Goal: Transaction & Acquisition: Obtain resource

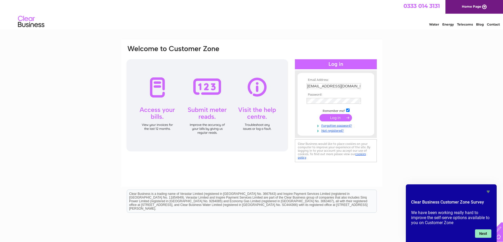
click at [482, 233] on button "Next" at bounding box center [483, 234] width 16 height 8
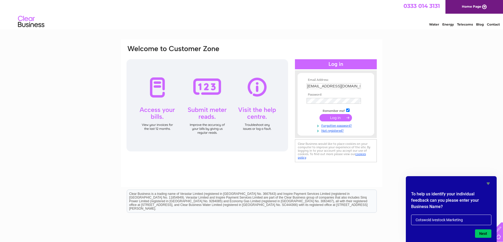
click at [431, 220] on input "Cotswold ivestock Marketing" at bounding box center [451, 220] width 80 height 11
click at [434, 220] on input "Cotswold L ivestock Marketing" at bounding box center [451, 220] width 80 height 11
type input "Cotswold Livestock Marketing"
click at [481, 233] on button "Next" at bounding box center [483, 234] width 16 height 8
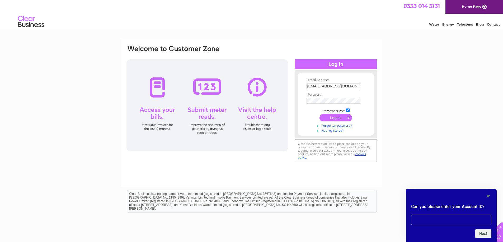
click at [487, 196] on icon "Hide survey" at bounding box center [488, 196] width 6 height 6
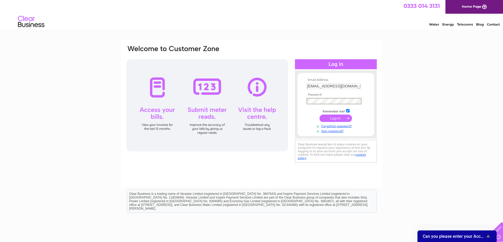
click at [324, 116] on input "submit" at bounding box center [335, 118] width 32 height 7
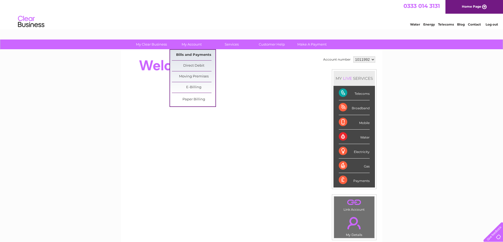
click at [200, 55] on link "Bills and Payments" at bounding box center [194, 55] width 44 height 11
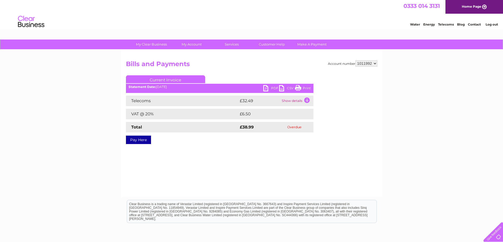
click at [267, 89] on link "PDF" at bounding box center [271, 89] width 16 height 8
click at [267, 88] on link "PDF" at bounding box center [271, 89] width 16 height 8
click at [491, 25] on link "Log out" at bounding box center [491, 24] width 12 height 4
